Goal: Transaction & Acquisition: Purchase product/service

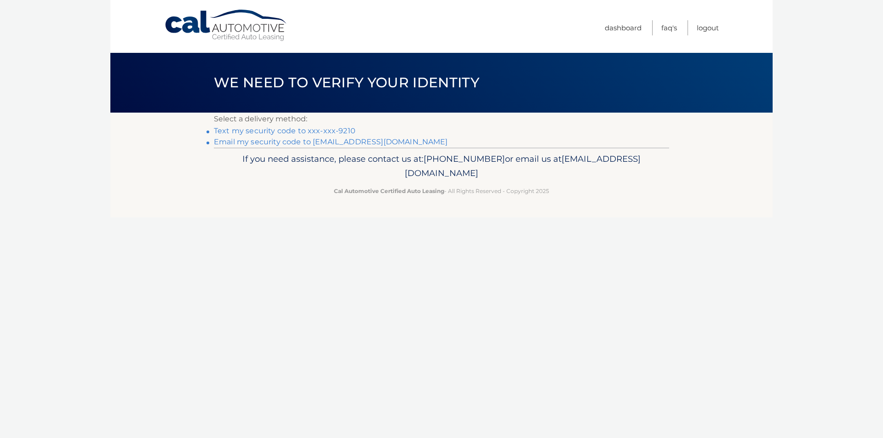
click at [274, 131] on link "Text my security code to xxx-xxx-9210" at bounding box center [285, 130] width 142 height 9
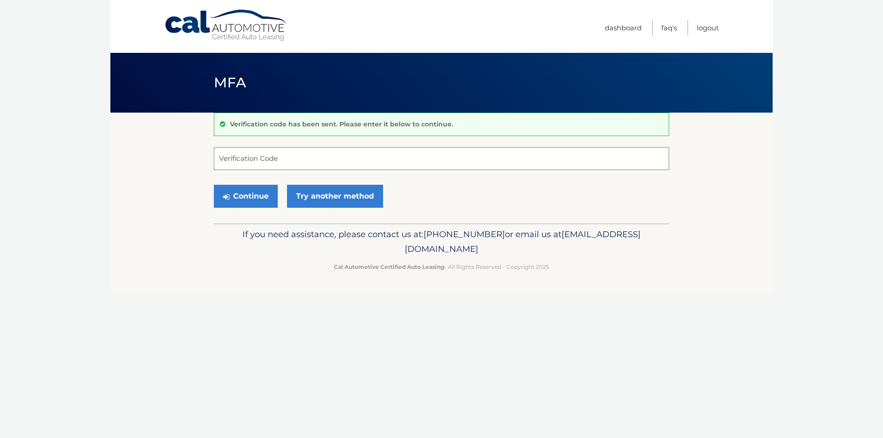
click at [383, 150] on input "Verification Code" at bounding box center [441, 158] width 455 height 23
type input "696287"
click at [235, 193] on button "Continue" at bounding box center [246, 196] width 64 height 23
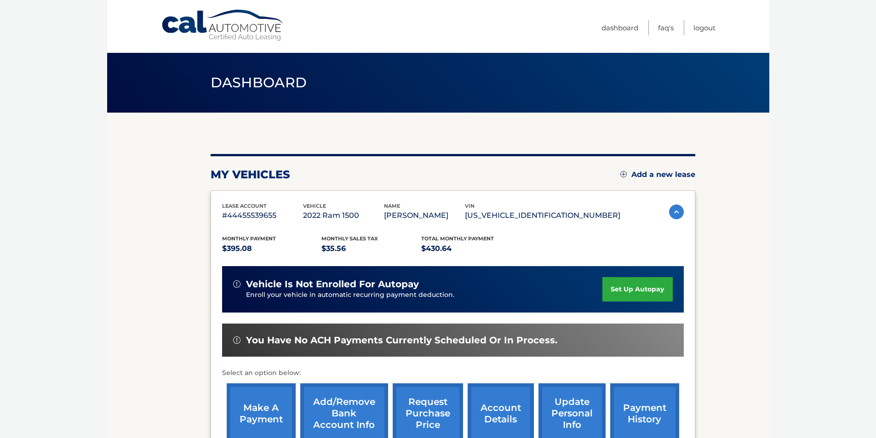
click at [272, 400] on link "make a payment" at bounding box center [261, 413] width 69 height 60
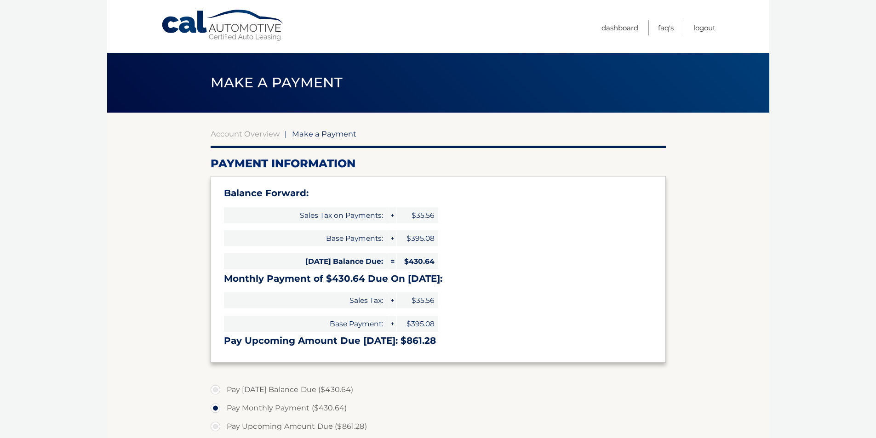
select select "YjY1ZDRkZmQtMzk0Mi00MTVjLWExNmUtOGZjZTdiZDBhZjJk"
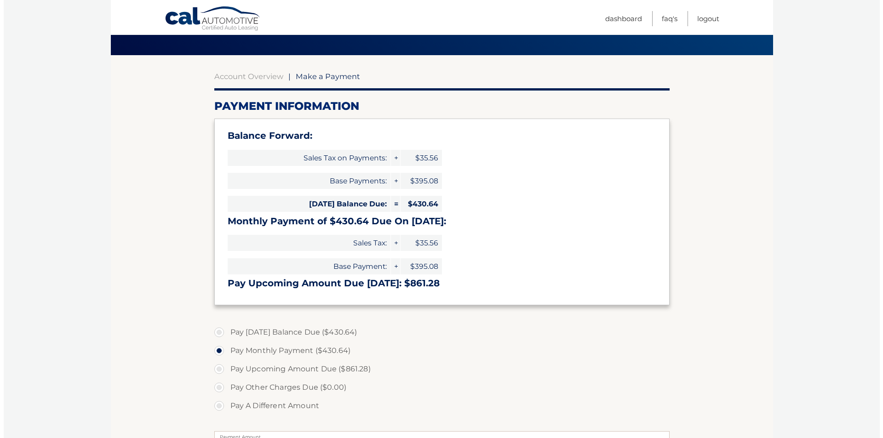
scroll to position [184, 0]
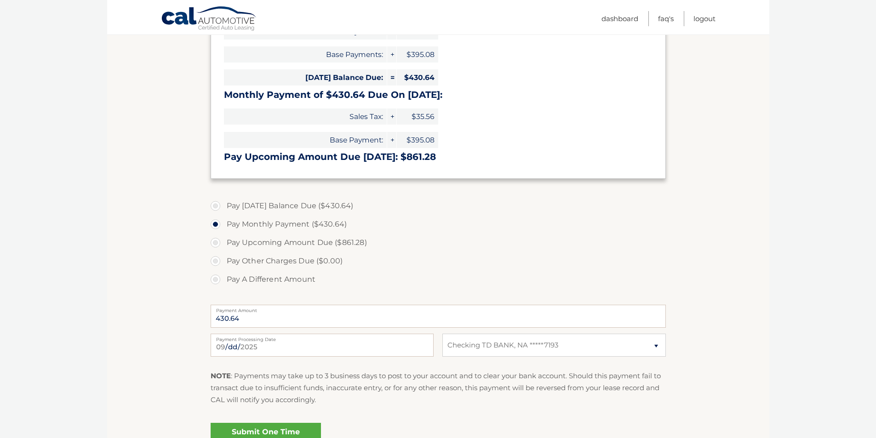
click at [268, 432] on link "Submit One Time Payment" at bounding box center [266, 437] width 110 height 29
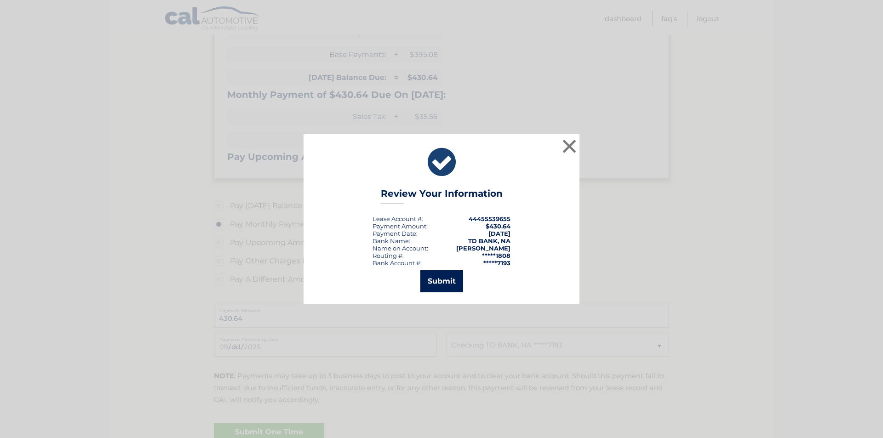
click at [448, 283] on button "Submit" at bounding box center [441, 281] width 43 height 22
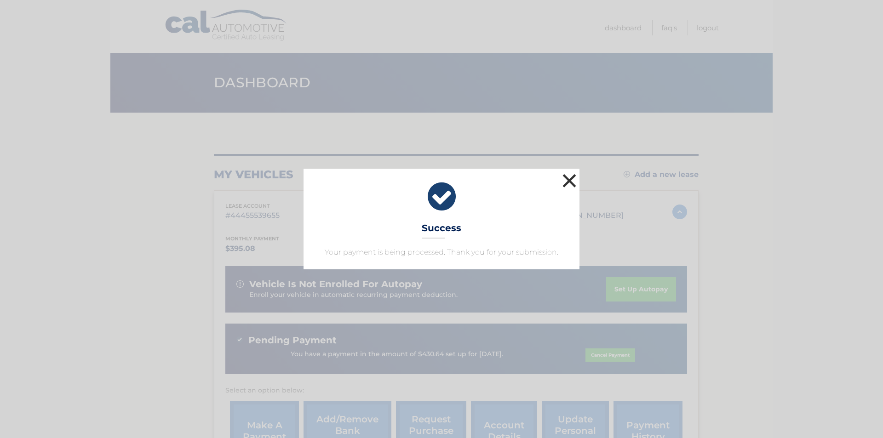
click at [568, 184] on button "×" at bounding box center [569, 180] width 18 height 18
